Goal: Information Seeking & Learning: Learn about a topic

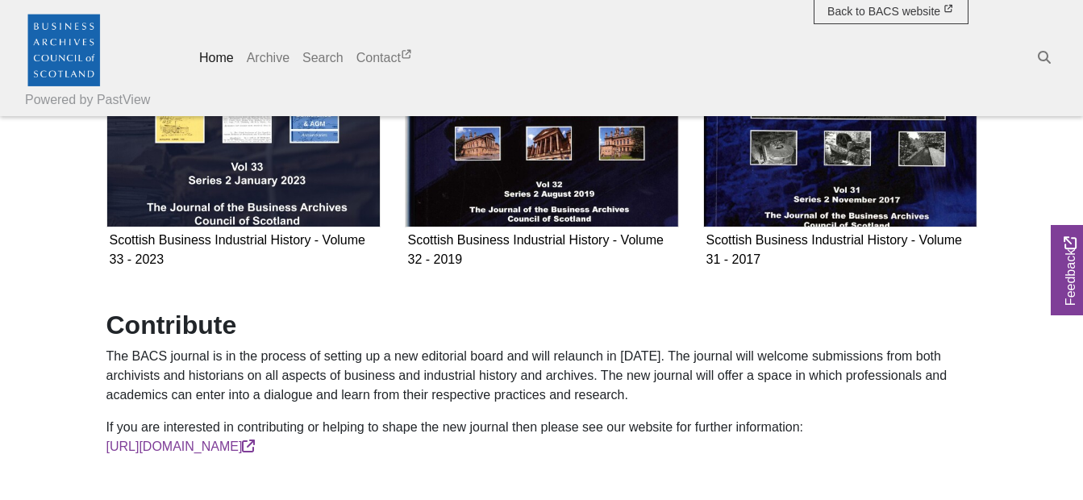
scroll to position [807, 0]
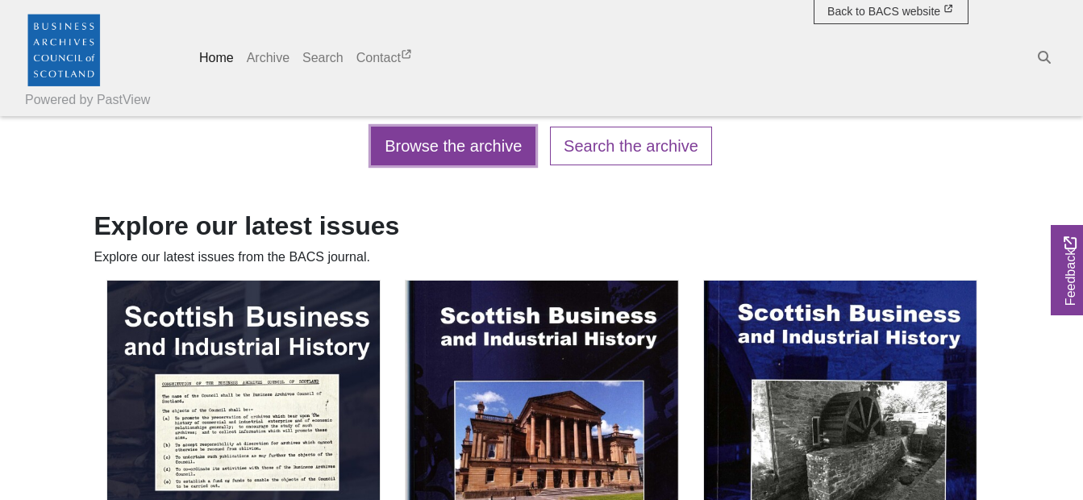
click at [447, 142] on link "Browse the archive" at bounding box center [453, 146] width 165 height 39
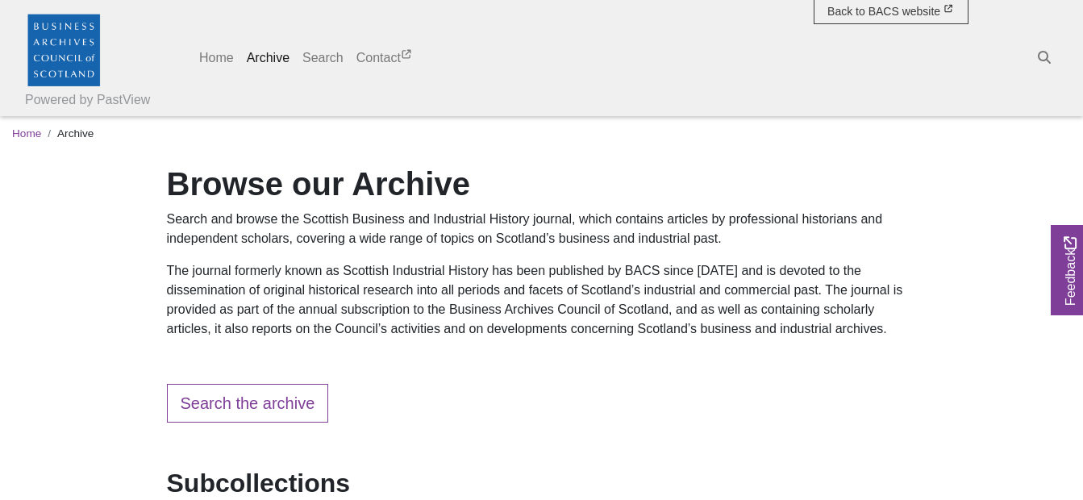
scroll to position [403, 0]
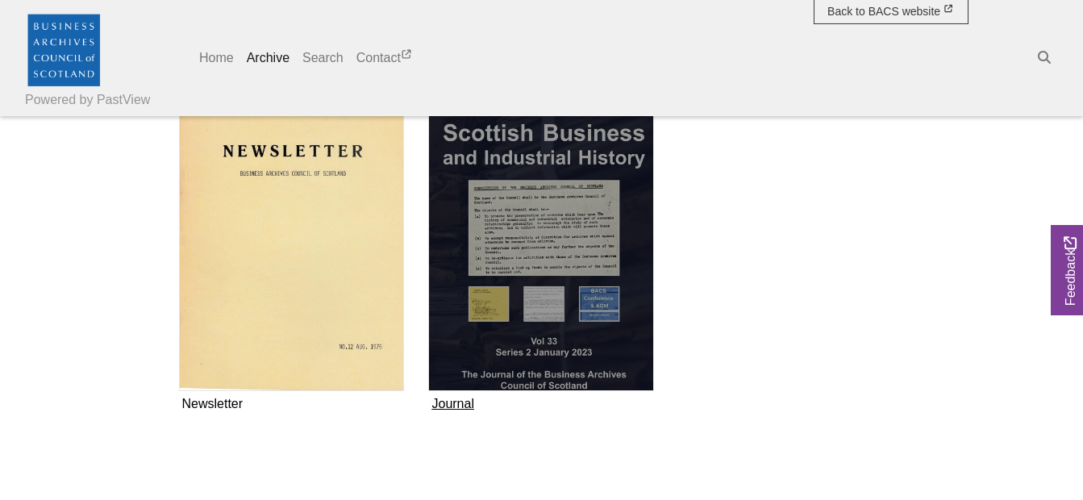
click at [479, 244] on img "Subcollection" at bounding box center [541, 246] width 226 height 289
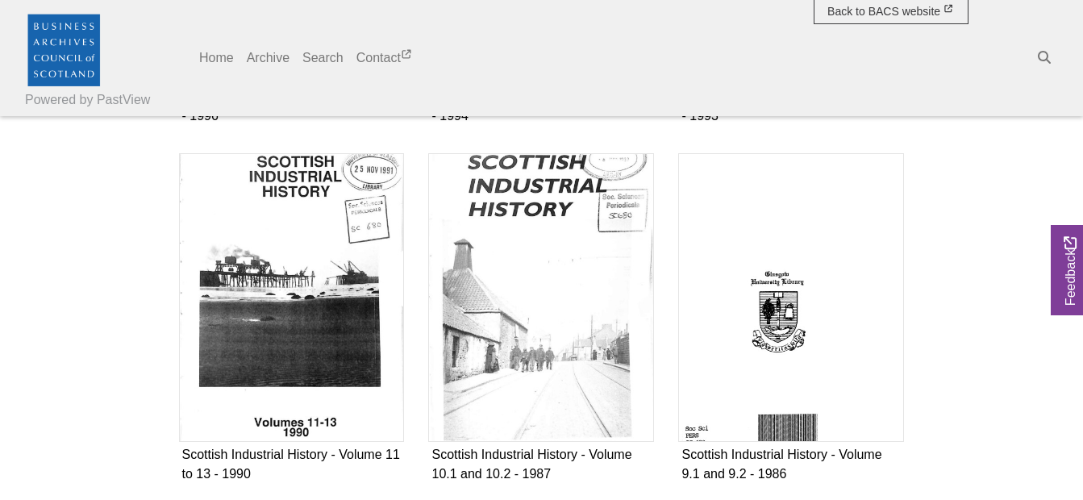
scroll to position [2069, 0]
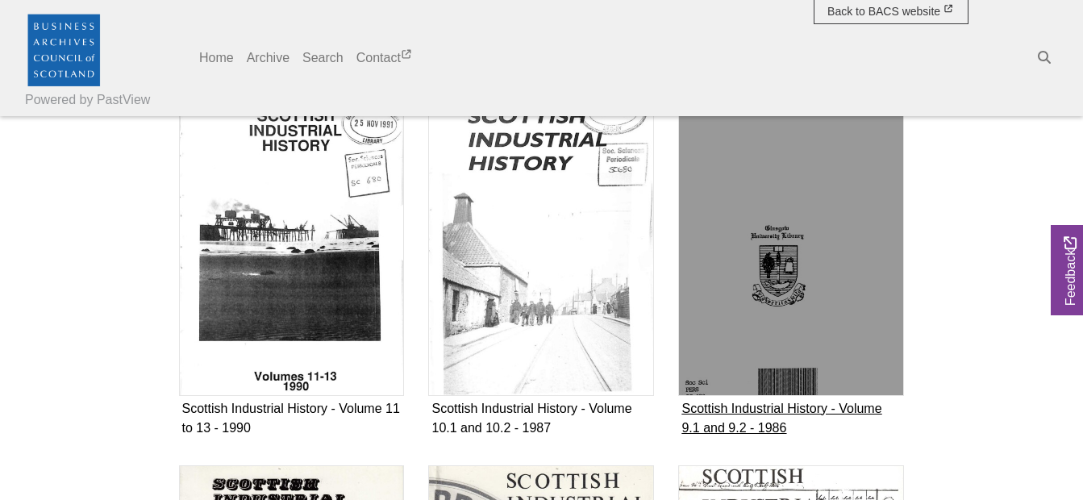
click at [810, 304] on img "Subcollection" at bounding box center [791, 251] width 226 height 289
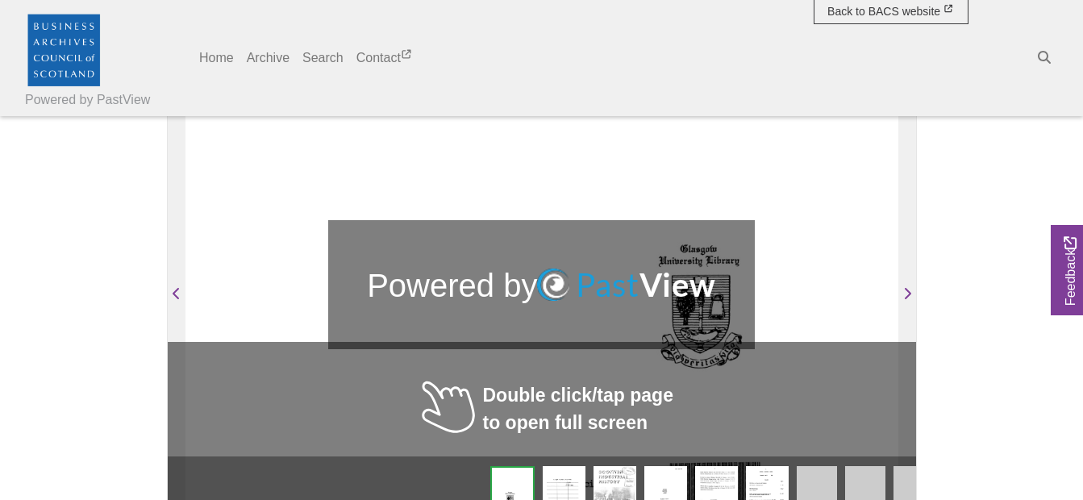
scroll to position [370, 0]
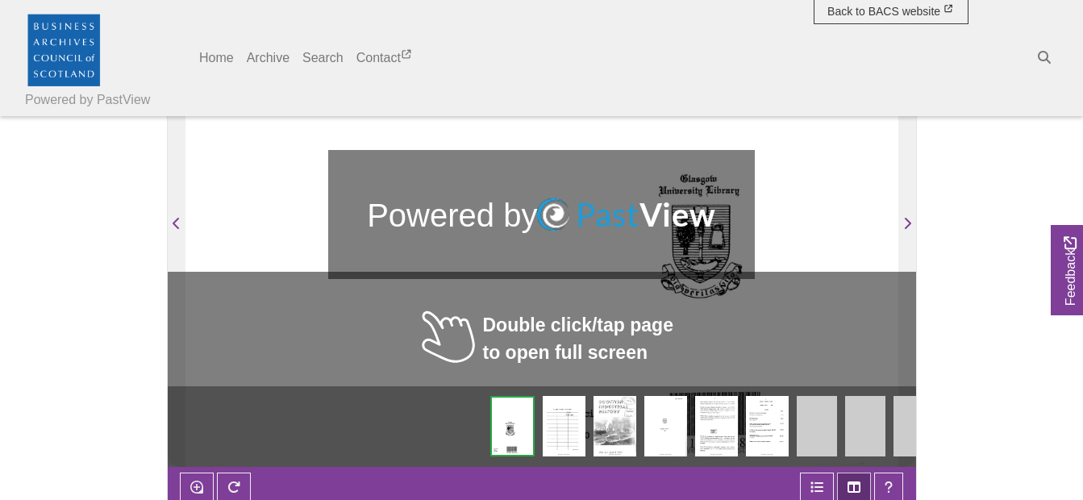
click at [788, 206] on div at bounding box center [720, 214] width 357 height 504
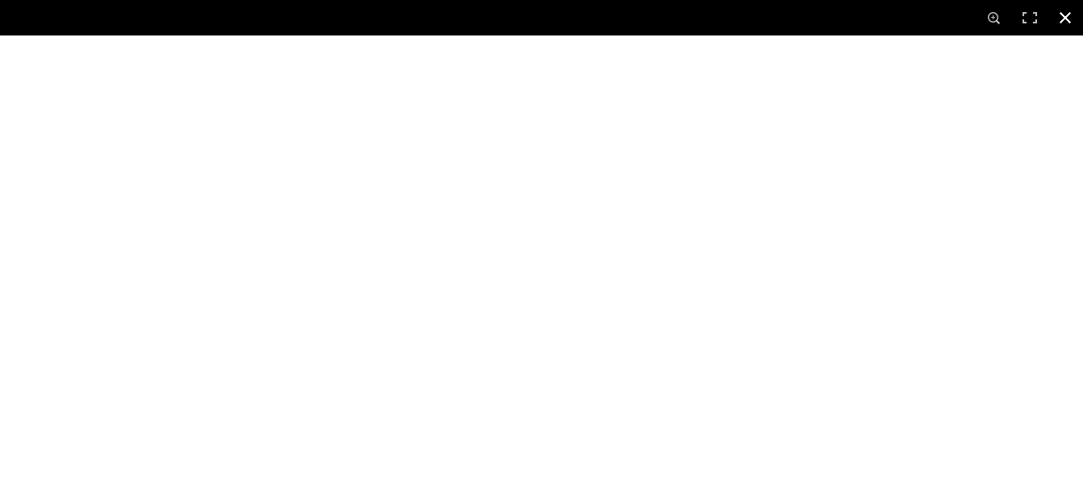
click at [1062, 19] on button at bounding box center [1065, 17] width 35 height 35
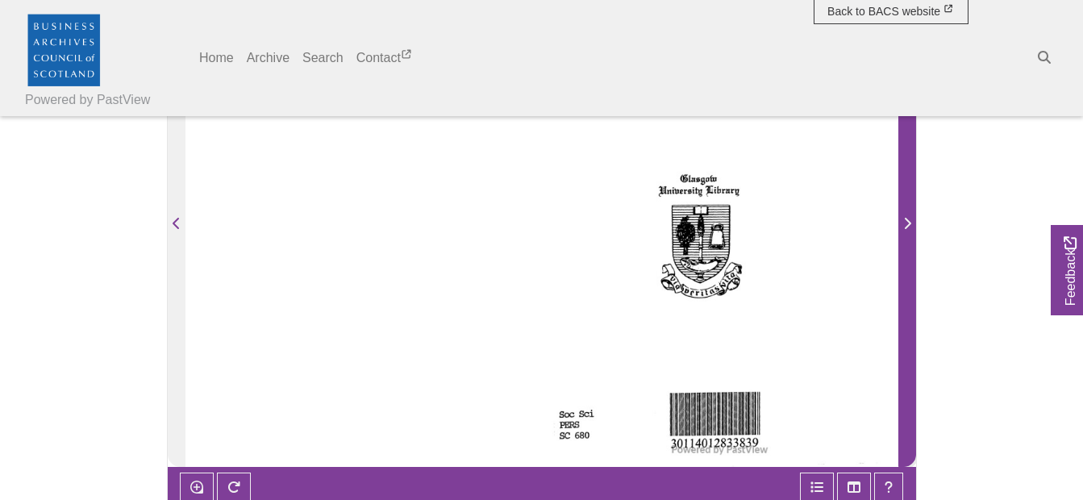
click at [905, 227] on icon "Next Page" at bounding box center [908, 223] width 8 height 13
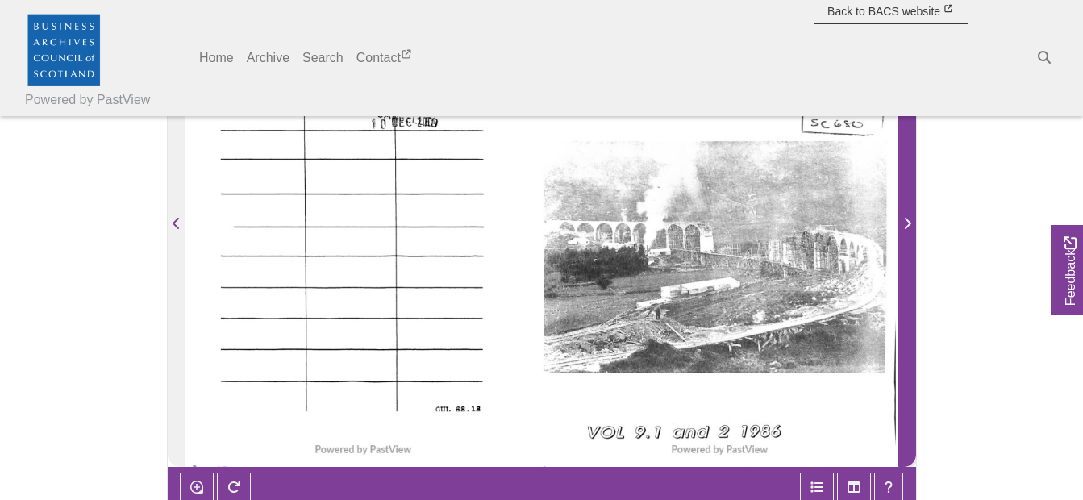
click at [905, 227] on icon "Next Page" at bounding box center [908, 223] width 8 height 13
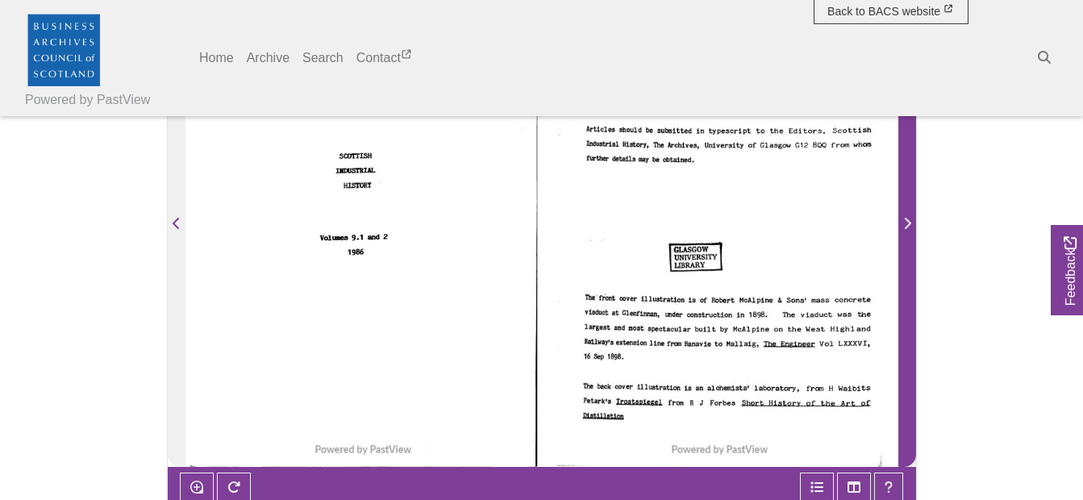
click at [905, 227] on icon "Next Page" at bounding box center [908, 223] width 8 height 13
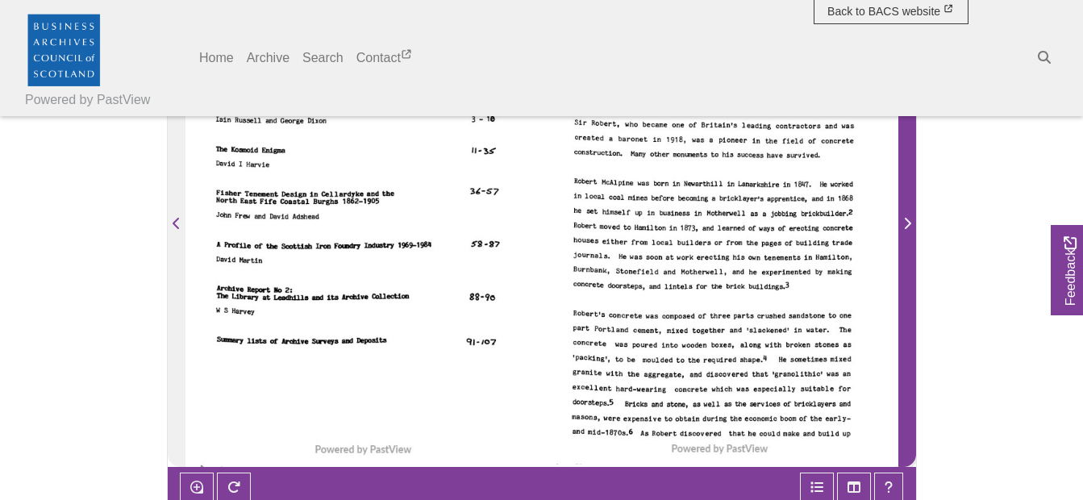
click at [905, 227] on icon "Next Page" at bounding box center [908, 223] width 8 height 13
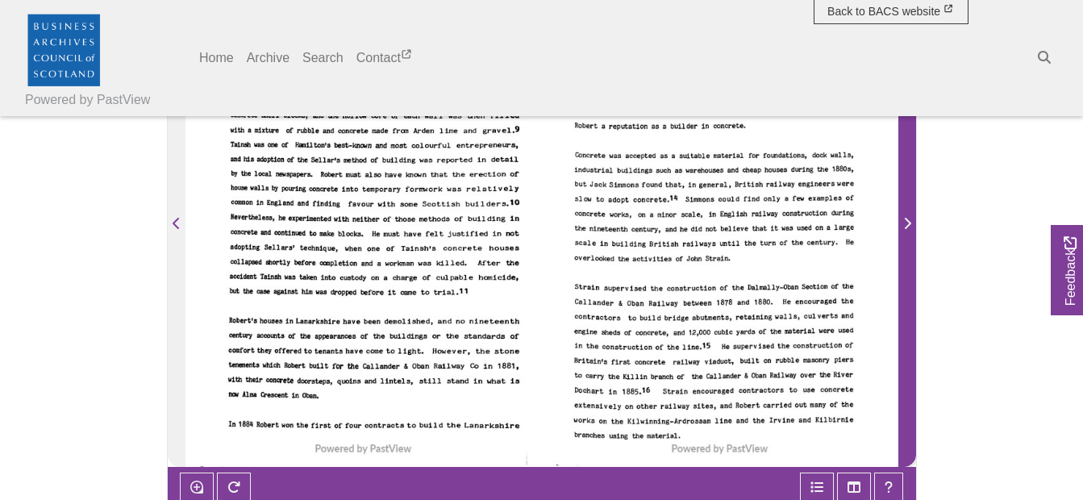
click at [905, 227] on icon "Next Page" at bounding box center [908, 223] width 8 height 13
